Goal: Task Accomplishment & Management: Manage account settings

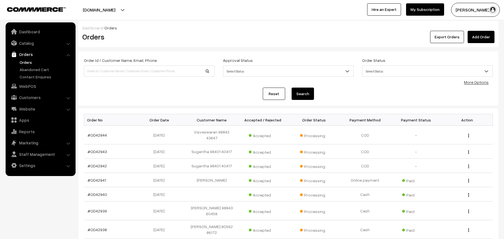
scroll to position [74, 0]
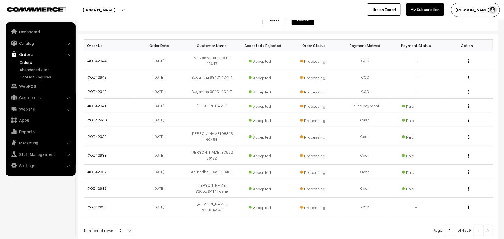
click at [26, 61] on link "Orders" at bounding box center [45, 62] width 55 height 6
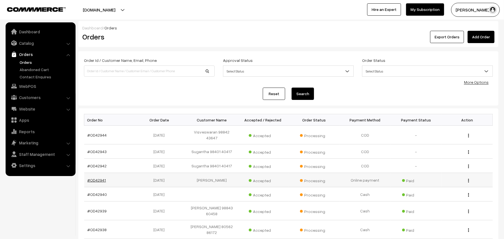
click at [89, 178] on link "#OD42941" at bounding box center [97, 180] width 18 height 5
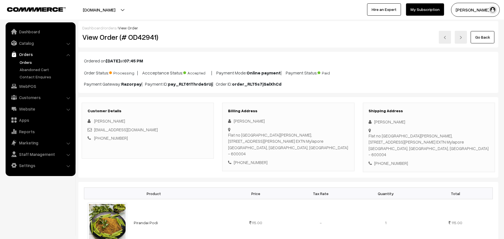
click at [487, 41] on link "Go Back" at bounding box center [482, 37] width 24 height 12
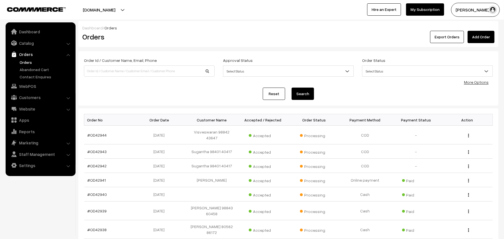
click at [31, 59] on link "Orders" at bounding box center [45, 62] width 55 height 6
click at [29, 61] on link "Orders" at bounding box center [45, 62] width 55 height 6
click at [25, 62] on link "Orders" at bounding box center [45, 62] width 55 height 6
click at [24, 57] on link "Orders" at bounding box center [40, 54] width 67 height 10
click at [30, 60] on link "Orders" at bounding box center [45, 62] width 55 height 6
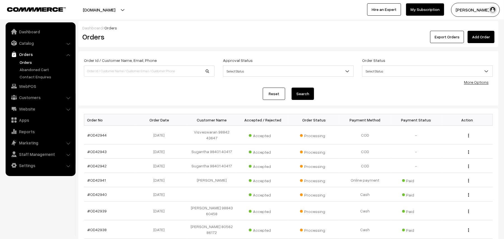
click at [27, 58] on link "Orders" at bounding box center [40, 54] width 67 height 10
click at [26, 62] on link "Orders" at bounding box center [45, 62] width 55 height 6
